Goal: Task Accomplishment & Management: Use online tool/utility

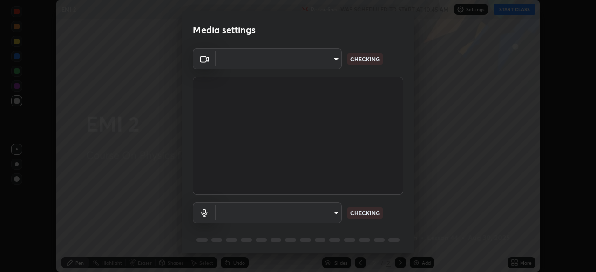
scroll to position [33, 0]
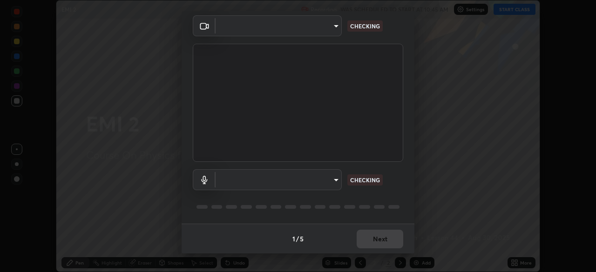
click at [324, 179] on body "Erase all EMI 2 Recording WAS SCHEDULED TO START AT 10:45 AM Settings START CLA…" at bounding box center [298, 136] width 596 height 272
type input "72dbdc4cc3b3af6bca7f1e75d083a577e9752a5e240e0ef97287b3c987c4367e"
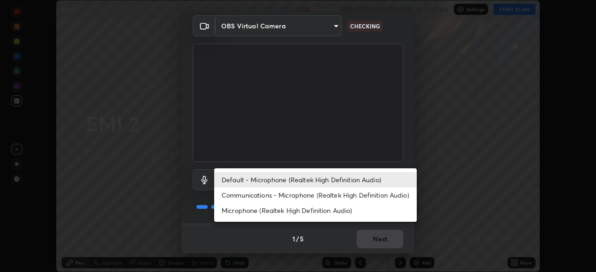
click at [350, 195] on li "Communications - Microphone (Realtek High Definition Audio)" at bounding box center [315, 195] width 203 height 15
type input "communications"
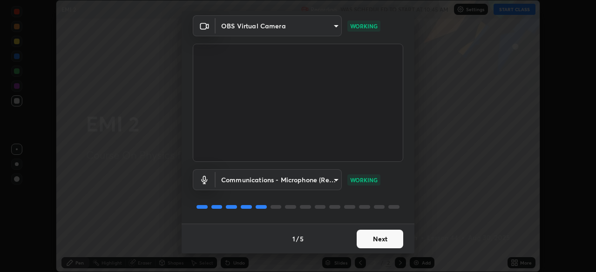
click at [387, 244] on button "Next" at bounding box center [380, 239] width 47 height 19
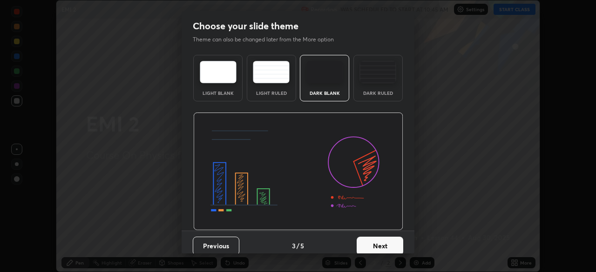
click at [389, 245] on button "Next" at bounding box center [380, 246] width 47 height 19
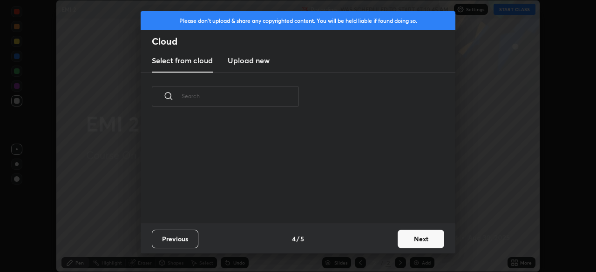
click at [391, 247] on div "Previous 4 / 5 Next" at bounding box center [298, 239] width 315 height 30
click at [392, 245] on div "Previous 4 / 5 Next" at bounding box center [298, 239] width 315 height 30
click at [408, 244] on button "Next" at bounding box center [421, 239] width 47 height 19
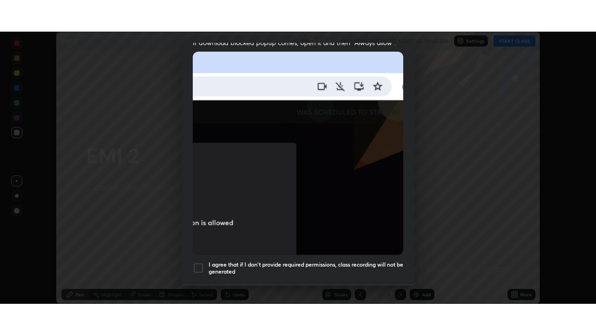
scroll to position [223, 0]
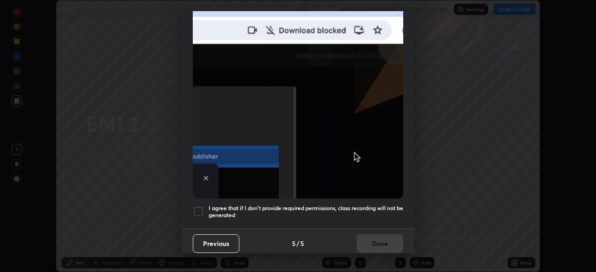
click at [382, 205] on h5 "I agree that if I don't provide required permissions, class recording will not …" at bounding box center [306, 212] width 195 height 14
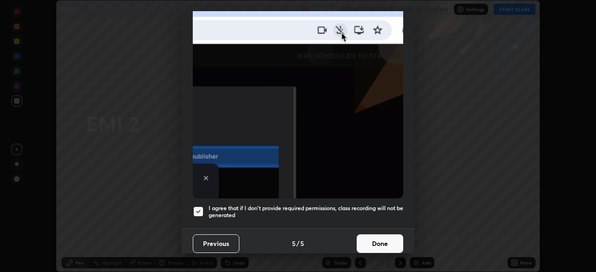
click at [389, 241] on button "Done" at bounding box center [380, 244] width 47 height 19
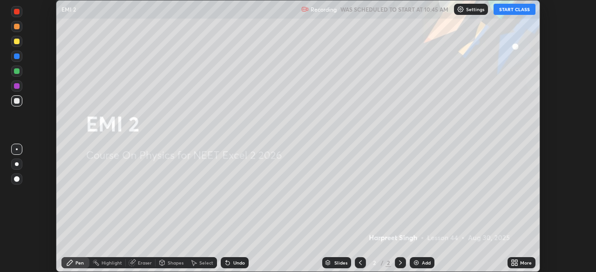
click at [516, 265] on icon at bounding box center [516, 265] width 2 height 2
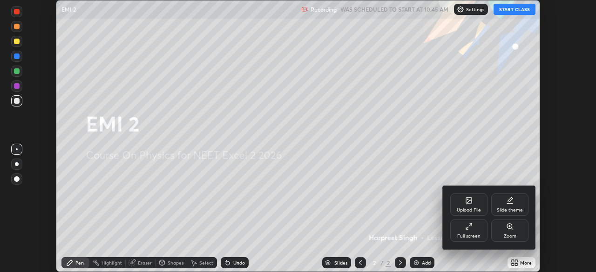
click at [469, 232] on div "Full screen" at bounding box center [468, 231] width 37 height 22
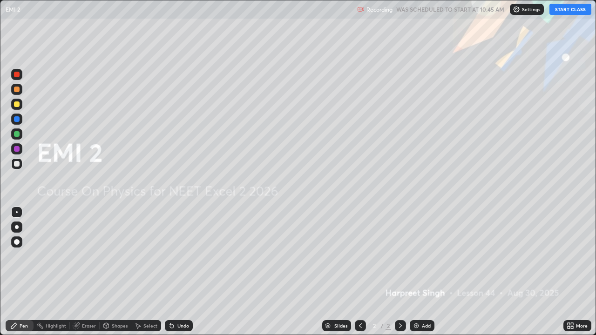
scroll to position [335, 596]
click at [563, 12] on button "START CLASS" at bounding box center [570, 9] width 42 height 11
click at [425, 272] on div "Add" at bounding box center [426, 326] width 9 height 5
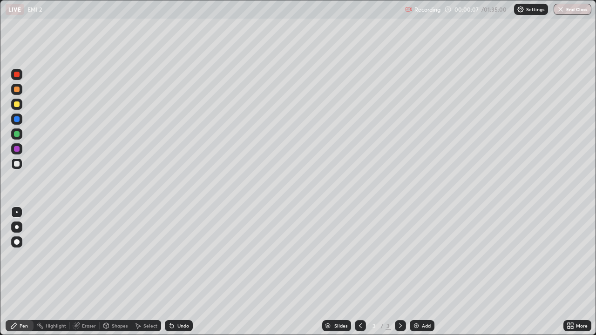
click at [18, 104] on div at bounding box center [17, 105] width 6 height 6
click at [89, 272] on div "Eraser" at bounding box center [89, 326] width 14 height 5
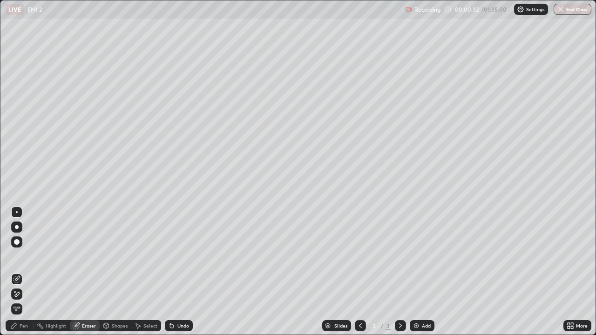
click at [27, 272] on div "Pen" at bounding box center [24, 326] width 8 height 5
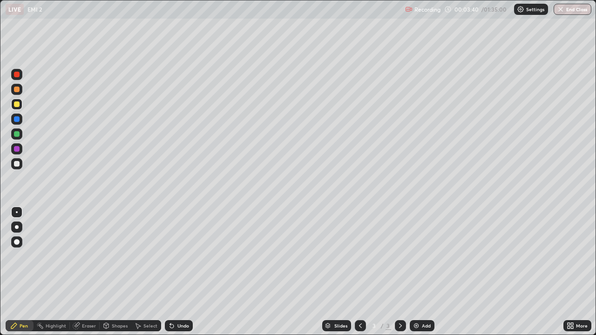
click at [90, 272] on div "Eraser" at bounding box center [89, 326] width 14 height 5
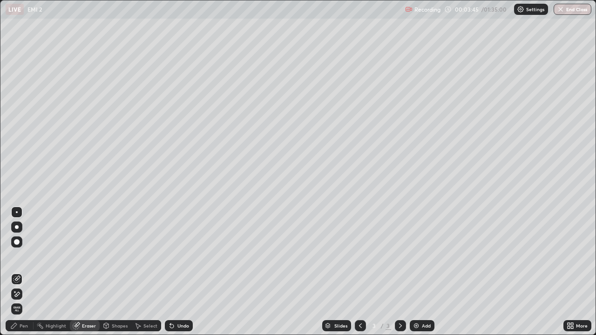
click at [27, 272] on div "Pen" at bounding box center [24, 326] width 8 height 5
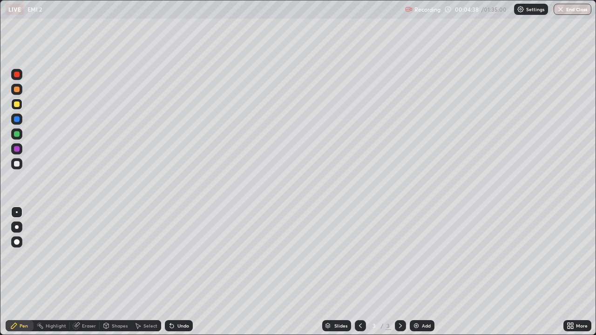
click at [17, 165] on div at bounding box center [17, 164] width 6 height 6
click at [18, 120] on div at bounding box center [17, 119] width 6 height 6
click at [18, 89] on div at bounding box center [17, 90] width 6 height 6
click at [20, 164] on div at bounding box center [16, 163] width 11 height 11
click at [21, 135] on div at bounding box center [16, 134] width 11 height 11
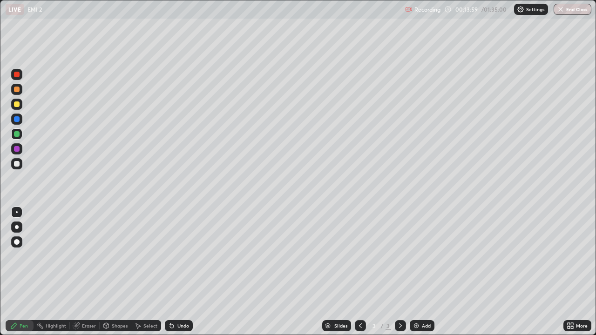
click at [17, 166] on div at bounding box center [17, 164] width 6 height 6
click at [17, 134] on div at bounding box center [17, 134] width 6 height 6
click at [18, 106] on div at bounding box center [17, 105] width 6 height 6
click at [17, 149] on div at bounding box center [17, 149] width 6 height 6
click at [427, 272] on div "Add" at bounding box center [426, 326] width 9 height 5
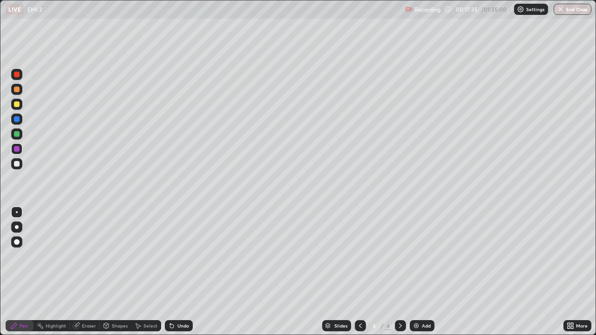
click at [18, 105] on div at bounding box center [17, 105] width 6 height 6
click at [95, 272] on div "Eraser" at bounding box center [89, 326] width 14 height 5
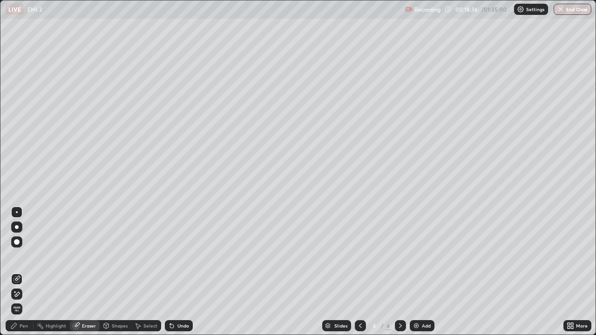
click at [27, 272] on div "Pen" at bounding box center [24, 326] width 8 height 5
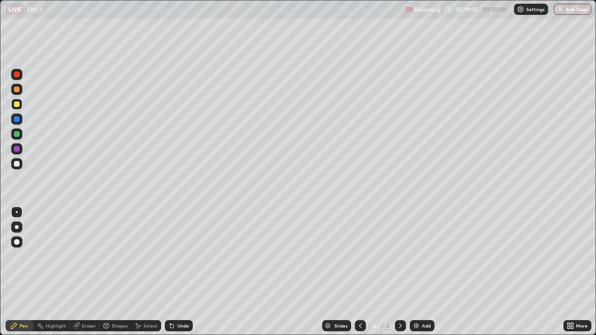
click at [18, 166] on div at bounding box center [17, 164] width 6 height 6
click at [94, 272] on div "Eraser" at bounding box center [89, 326] width 14 height 5
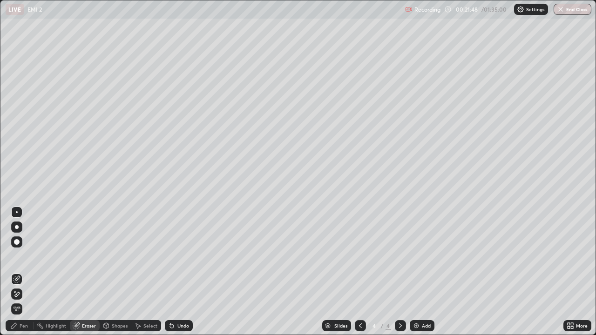
click at [30, 272] on div "Pen" at bounding box center [20, 325] width 28 height 11
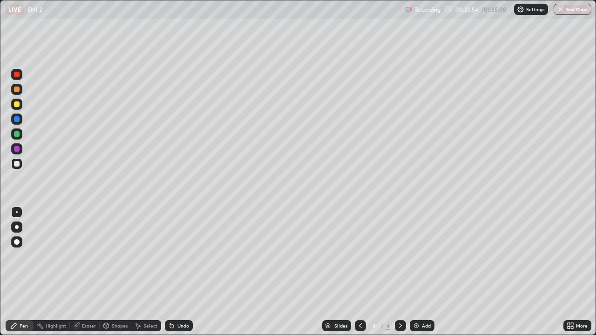
click at [17, 106] on div at bounding box center [17, 105] width 6 height 6
click at [17, 163] on div at bounding box center [17, 164] width 6 height 6
click at [21, 87] on div at bounding box center [16, 89] width 11 height 11
click at [15, 163] on div at bounding box center [17, 164] width 6 height 6
click at [17, 120] on div at bounding box center [17, 119] width 6 height 6
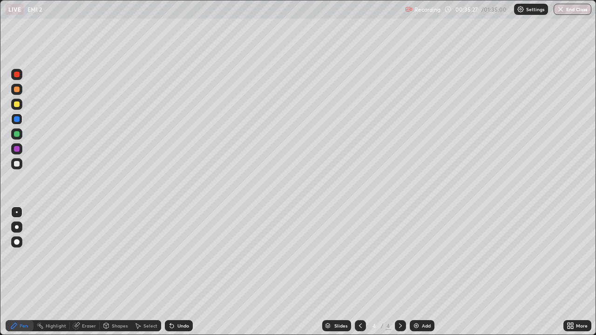
click at [89, 272] on div "Eraser" at bounding box center [89, 326] width 14 height 5
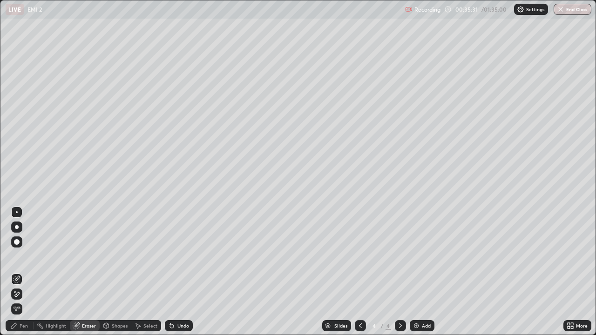
click at [27, 272] on div "Pen" at bounding box center [24, 326] width 8 height 5
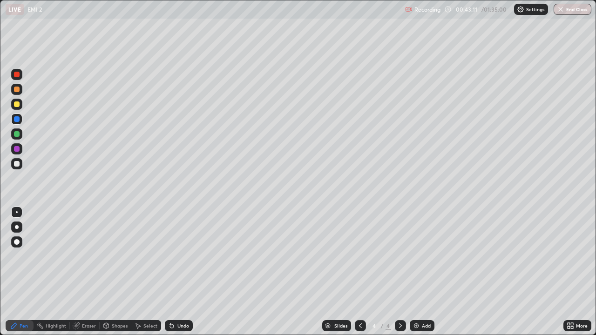
click at [428, 272] on div "Add" at bounding box center [426, 326] width 9 height 5
click at [18, 104] on div at bounding box center [17, 105] width 6 height 6
click at [19, 165] on div at bounding box center [17, 164] width 6 height 6
click at [18, 106] on div at bounding box center [17, 105] width 6 height 6
click at [17, 135] on div at bounding box center [17, 134] width 6 height 6
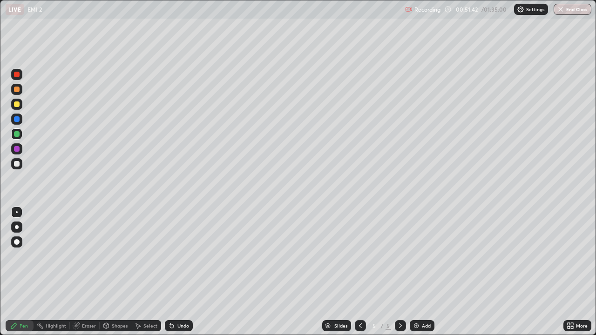
click at [20, 165] on div at bounding box center [16, 163] width 11 height 11
click at [17, 105] on div at bounding box center [17, 105] width 6 height 6
click at [17, 135] on div at bounding box center [17, 134] width 6 height 6
click at [87, 272] on div "Eraser" at bounding box center [89, 326] width 14 height 5
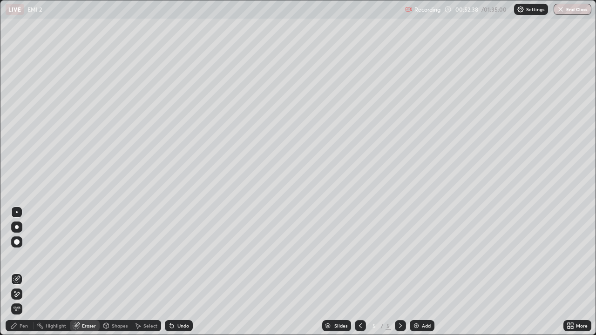
click at [28, 272] on div "Pen" at bounding box center [20, 325] width 28 height 11
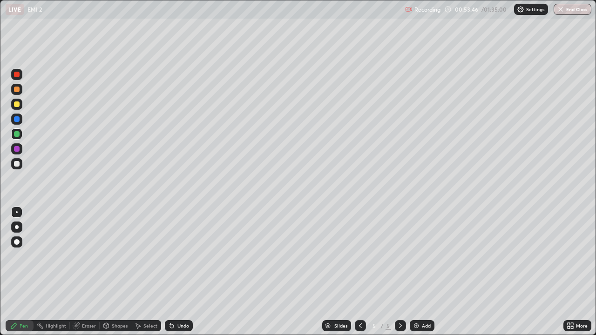
click at [17, 90] on div at bounding box center [17, 90] width 6 height 6
click at [19, 163] on div at bounding box center [17, 164] width 6 height 6
click at [19, 134] on div at bounding box center [17, 134] width 6 height 6
click at [17, 164] on div at bounding box center [17, 164] width 6 height 6
click at [423, 272] on div "Add" at bounding box center [426, 326] width 9 height 5
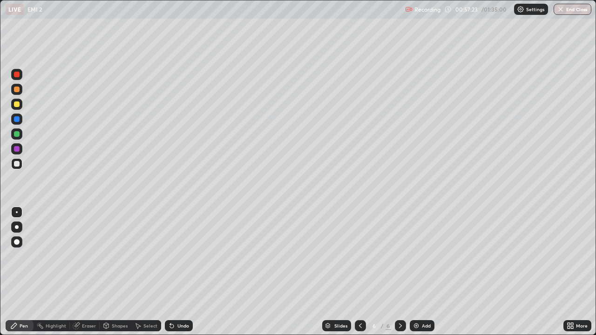
click at [19, 105] on div at bounding box center [17, 105] width 6 height 6
click at [18, 165] on div at bounding box center [17, 164] width 6 height 6
click at [18, 109] on div at bounding box center [16, 104] width 11 height 11
click at [17, 165] on div at bounding box center [17, 164] width 6 height 6
click at [425, 272] on div "Add" at bounding box center [426, 326] width 9 height 5
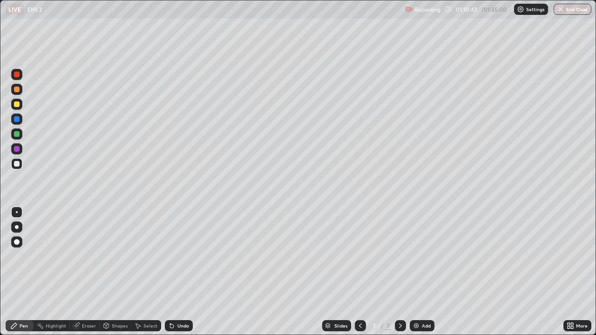
click at [19, 105] on div at bounding box center [17, 105] width 6 height 6
click at [17, 164] on div at bounding box center [17, 164] width 6 height 6
click at [360, 272] on icon at bounding box center [360, 325] width 7 height 7
click at [20, 104] on div at bounding box center [16, 104] width 11 height 11
click at [20, 164] on div at bounding box center [16, 163] width 11 height 11
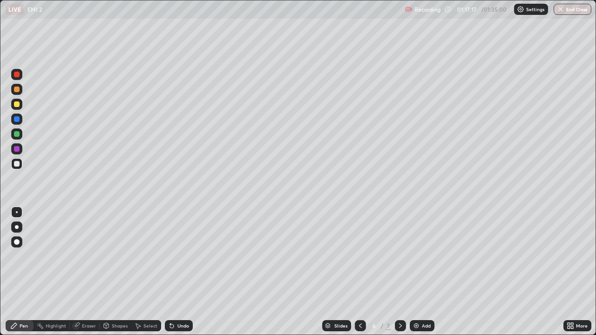
click at [422, 272] on div "Add" at bounding box center [426, 326] width 9 height 5
click at [359, 272] on icon at bounding box center [360, 325] width 7 height 7
click at [400, 272] on icon at bounding box center [400, 326] width 3 height 5
click at [399, 272] on icon at bounding box center [400, 326] width 3 height 5
click at [20, 104] on div at bounding box center [16, 104] width 11 height 11
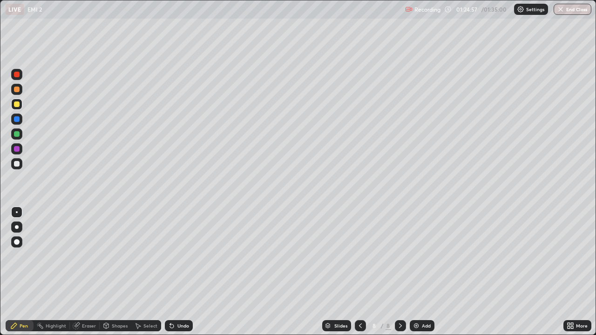
click at [425, 272] on div "Add" at bounding box center [426, 326] width 9 height 5
click at [19, 163] on div at bounding box center [17, 164] width 6 height 6
click at [17, 104] on div at bounding box center [17, 105] width 6 height 6
click at [19, 163] on div at bounding box center [17, 164] width 6 height 6
click at [96, 272] on div "Eraser" at bounding box center [85, 325] width 30 height 11
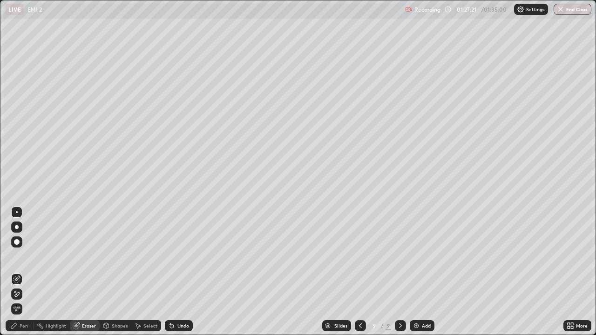
click at [25, 272] on div "Pen" at bounding box center [24, 326] width 8 height 5
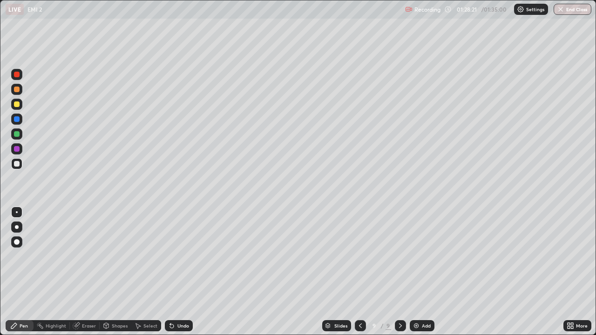
click at [16, 167] on div at bounding box center [16, 163] width 11 height 11
click at [18, 165] on div at bounding box center [17, 164] width 6 height 6
click at [17, 133] on div at bounding box center [17, 134] width 6 height 6
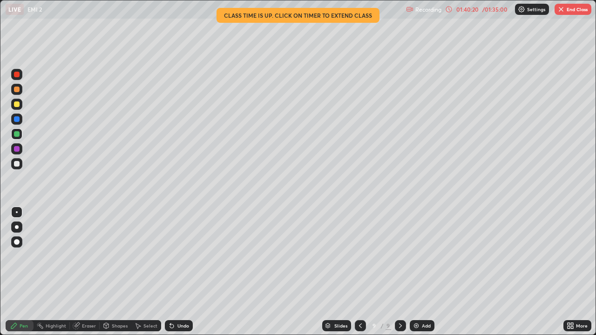
click at [570, 14] on button "End Class" at bounding box center [573, 9] width 37 height 11
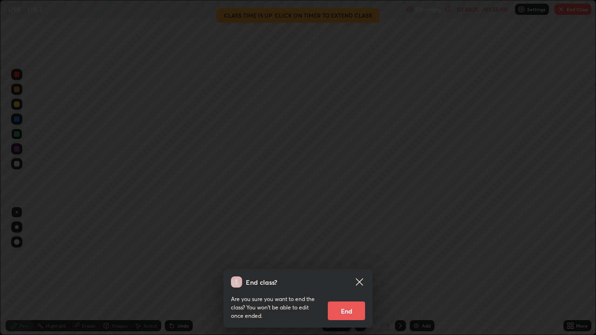
click at [344, 272] on button "End" at bounding box center [346, 311] width 37 height 19
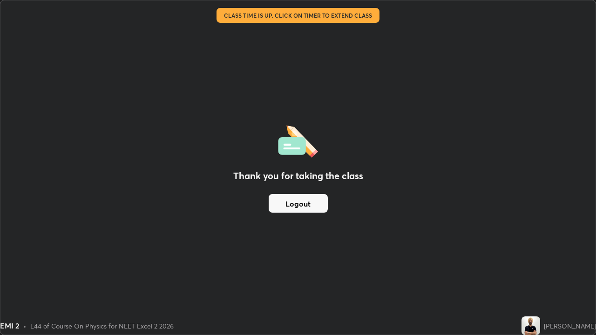
click at [292, 200] on button "Logout" at bounding box center [298, 203] width 59 height 19
